Goal: Browse casually: Explore the website without a specific task or goal

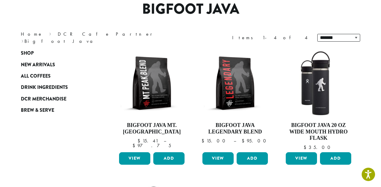
scroll to position [55, 0]
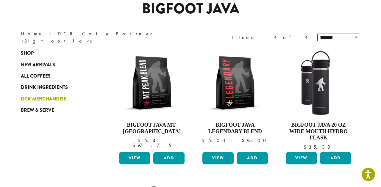
click at [60, 98] on span "DCR Merchandise" at bounding box center [44, 99] width 46 height 7
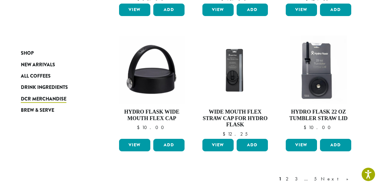
scroll to position [429, 0]
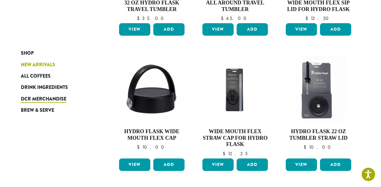
click at [44, 62] on span "New Arrivals" at bounding box center [38, 64] width 34 height 7
